Goal: Task Accomplishment & Management: Use online tool/utility

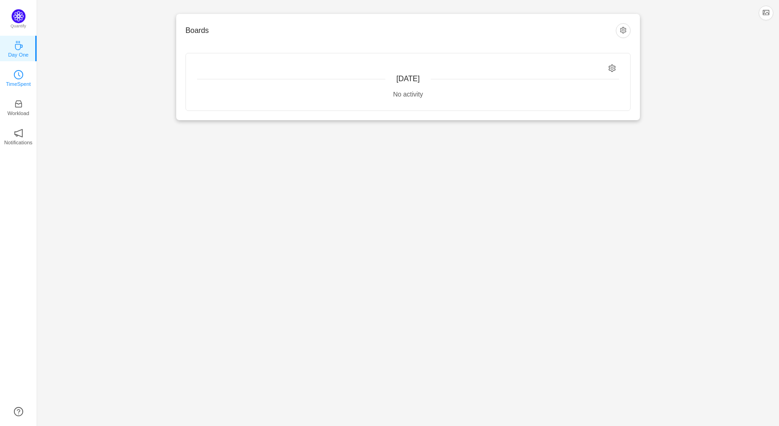
click at [23, 73] on link "TimeSpent" at bounding box center [18, 77] width 9 height 9
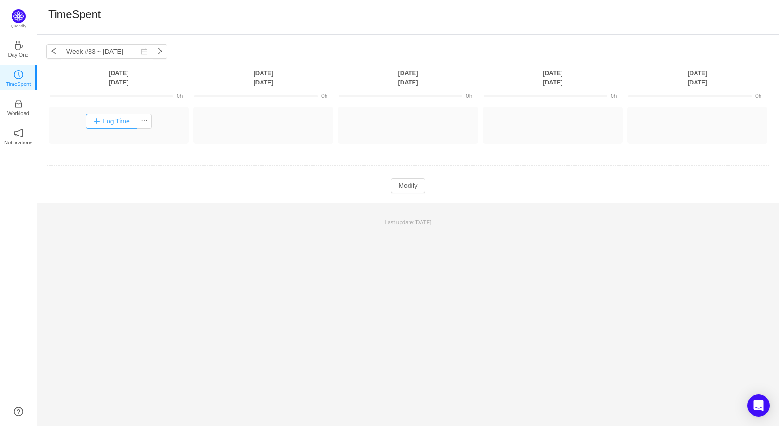
click at [124, 116] on button "Log Time" at bounding box center [111, 121] width 51 height 15
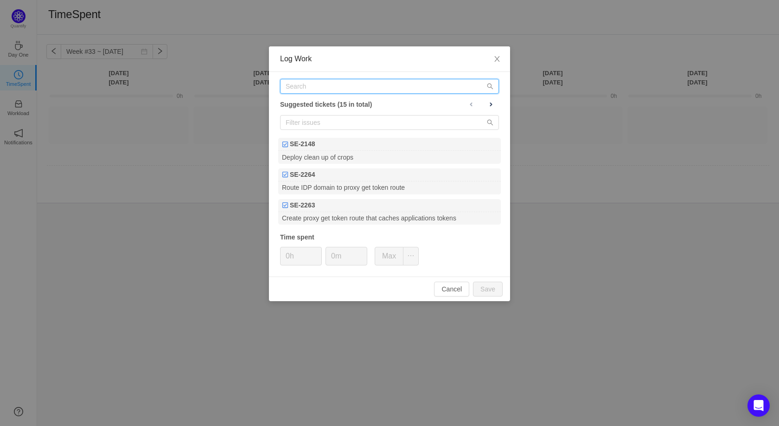
click at [298, 87] on input "text" at bounding box center [389, 86] width 219 height 15
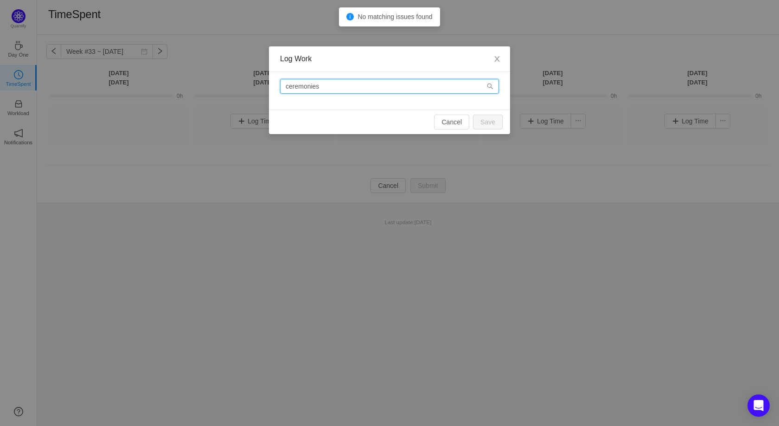
click at [330, 85] on input "ceremonies" at bounding box center [389, 86] width 219 height 15
type input "c"
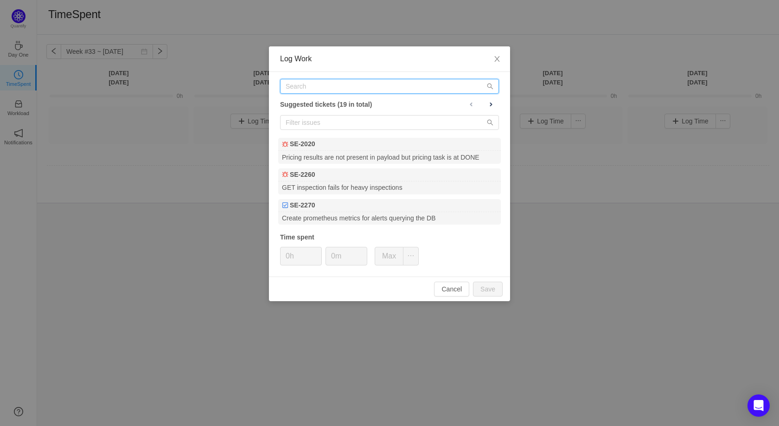
click at [293, 93] on input "text" at bounding box center [389, 86] width 219 height 15
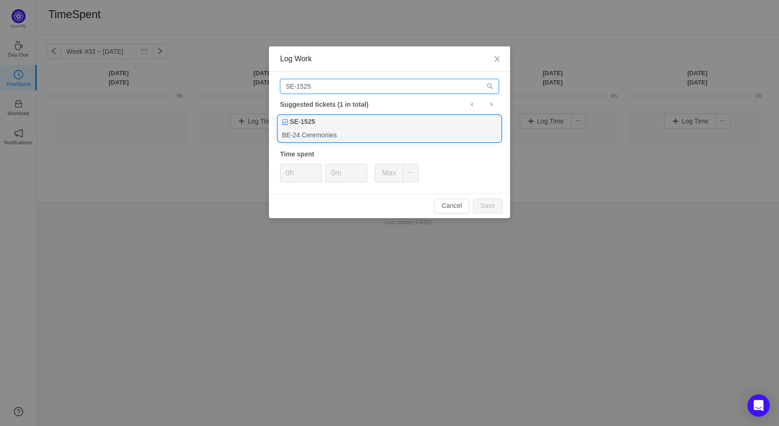
type input "SE-1525"
click at [308, 130] on div "BE-24 Ceremonies" at bounding box center [389, 134] width 223 height 13
click at [289, 172] on input "0h" at bounding box center [301, 173] width 41 height 18
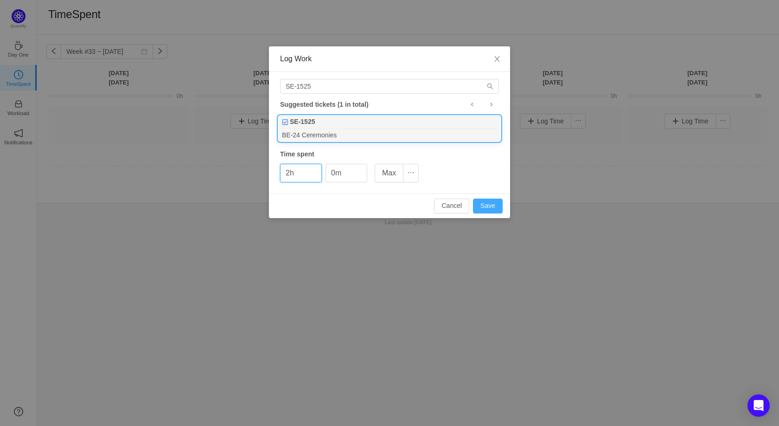
click at [499, 211] on button "Save" at bounding box center [488, 205] width 30 height 15
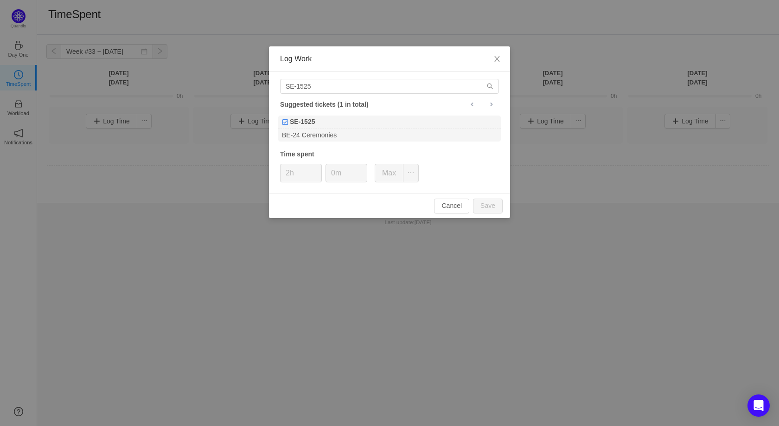
type input "0h"
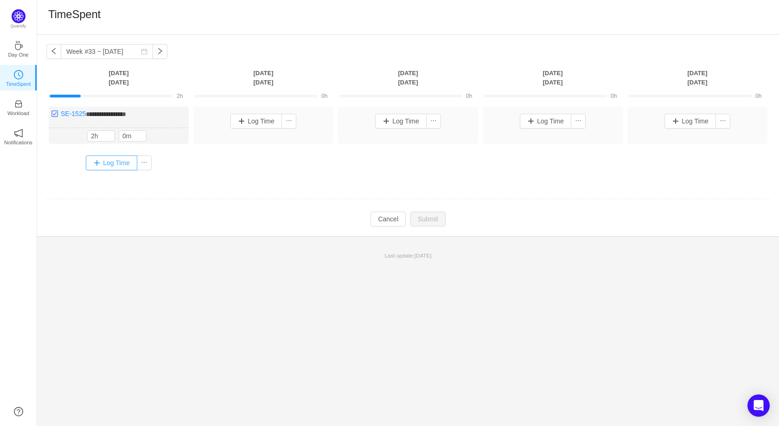
click at [110, 162] on button "Log Time" at bounding box center [111, 162] width 51 height 15
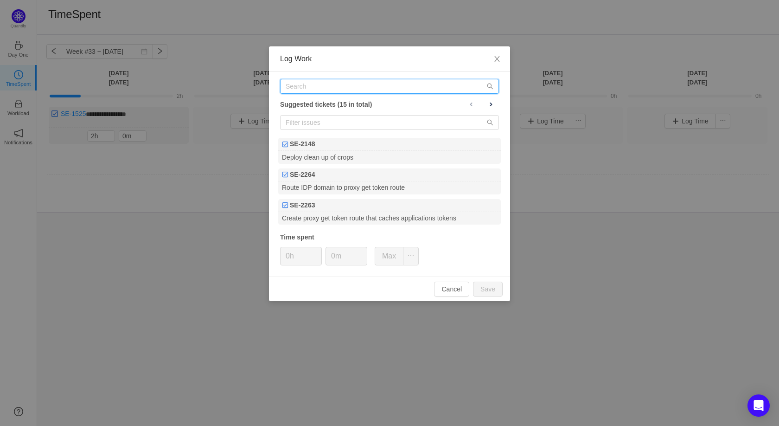
click at [303, 90] on input "text" at bounding box center [389, 86] width 219 height 15
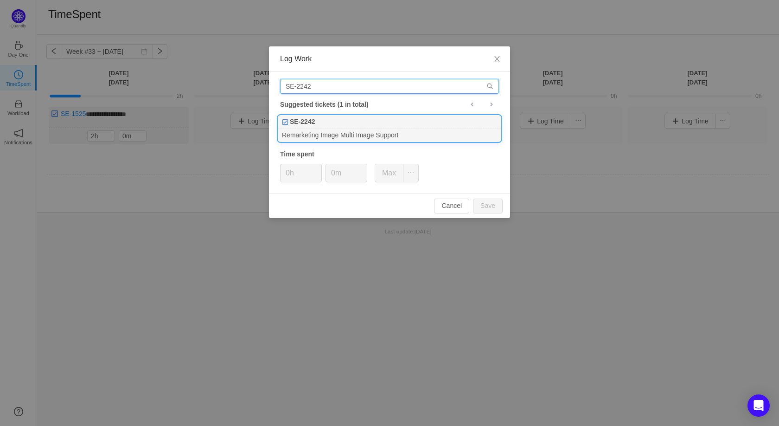
type input "SE-2242"
click at [318, 128] on div "SE-2242" at bounding box center [389, 121] width 223 height 13
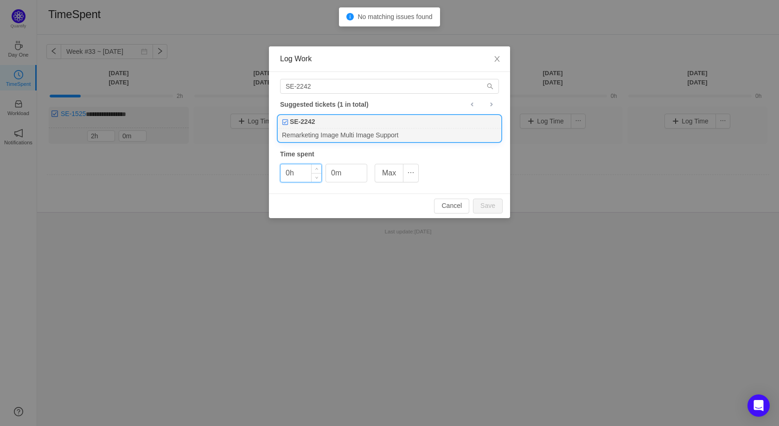
click at [288, 174] on input "0h" at bounding box center [301, 173] width 41 height 18
click at [489, 206] on button "Save" at bounding box center [488, 205] width 30 height 15
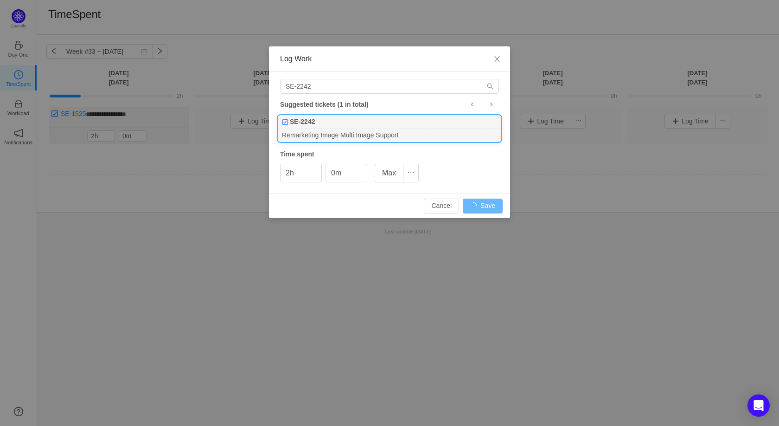
type input "0h"
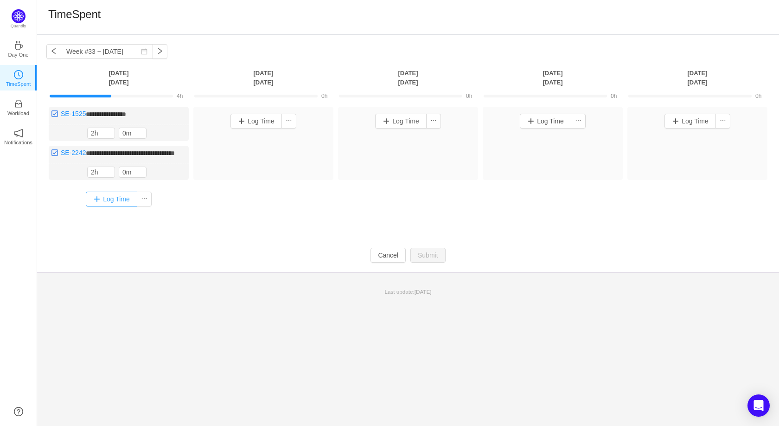
click at [114, 206] on button "Log Time" at bounding box center [111, 199] width 51 height 15
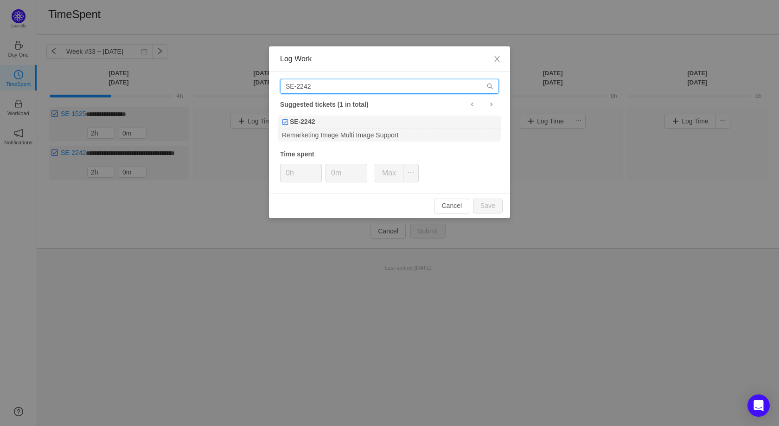
click at [312, 87] on input "SE-2242" at bounding box center [389, 86] width 219 height 15
drag, startPoint x: 315, startPoint y: 87, endPoint x: 253, endPoint y: 90, distance: 62.2
click at [280, 90] on input "SE-2242" at bounding box center [389, 86] width 219 height 15
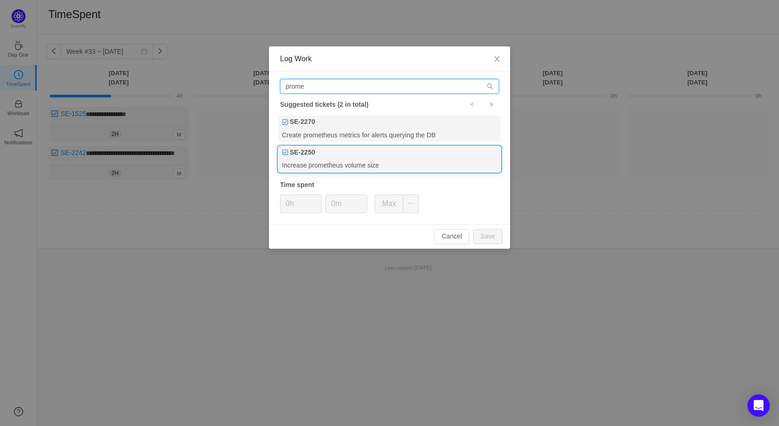
type input "prome"
click at [348, 163] on div "Increase prometheus volume size" at bounding box center [389, 165] width 223 height 13
click at [291, 199] on input "0h" at bounding box center [301, 204] width 41 height 18
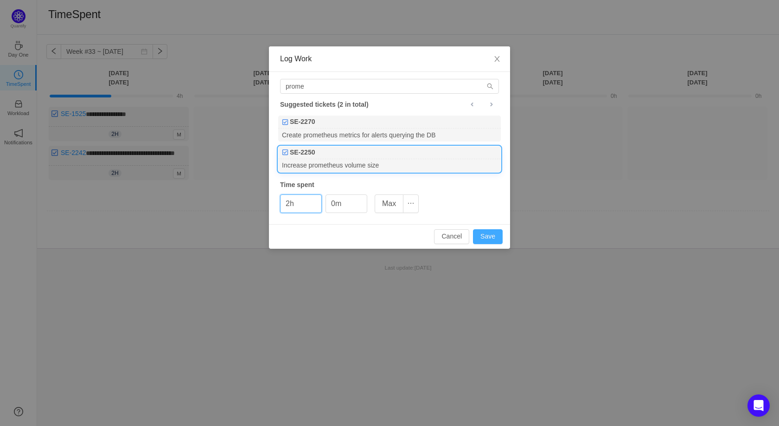
click at [493, 236] on button "Save" at bounding box center [488, 236] width 30 height 15
type input "0h"
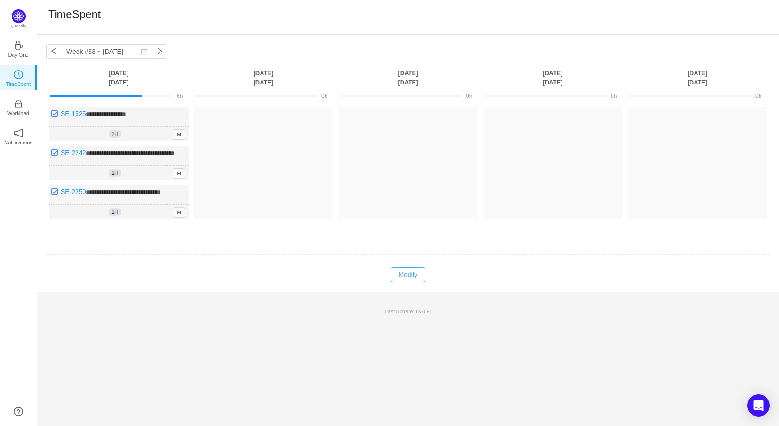
click at [402, 282] on button "Modify" at bounding box center [408, 274] width 34 height 15
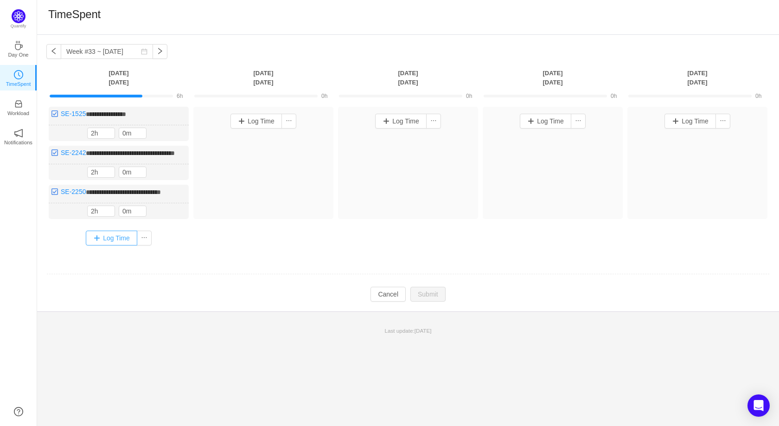
drag, startPoint x: 75, startPoint y: 254, endPoint x: 88, endPoint y: 259, distance: 14.4
click at [74, 245] on div "Log Time" at bounding box center [118, 237] width 135 height 15
click at [96, 245] on button "Log Time" at bounding box center [111, 237] width 51 height 15
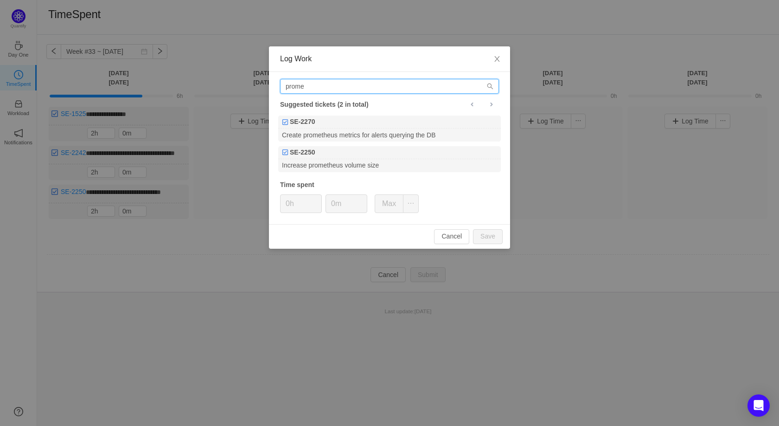
click at [303, 88] on input "prome" at bounding box center [389, 86] width 219 height 15
drag, startPoint x: 322, startPoint y: 87, endPoint x: 282, endPoint y: 89, distance: 40.0
click at [282, 89] on input "prome" at bounding box center [389, 86] width 219 height 15
click at [315, 87] on input "prome" at bounding box center [389, 86] width 219 height 15
click at [280, 89] on input "prome" at bounding box center [389, 86] width 219 height 15
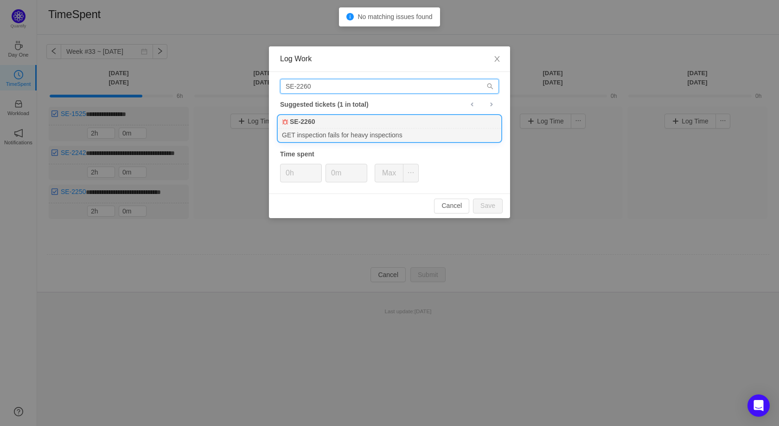
type input "SE-2260"
click at [292, 131] on div "GET inspection fails for heavy inspections" at bounding box center [389, 134] width 223 height 13
click at [286, 170] on input "0h" at bounding box center [301, 173] width 41 height 18
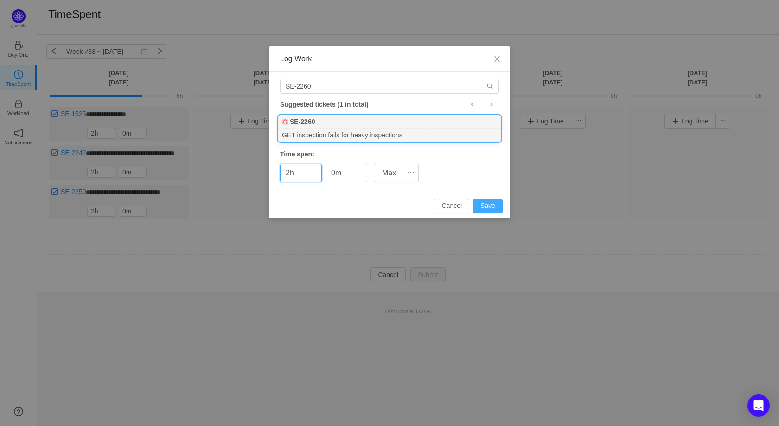
click at [484, 209] on button "Save" at bounding box center [488, 205] width 30 height 15
type input "0h"
